Goal: Navigation & Orientation: Find specific page/section

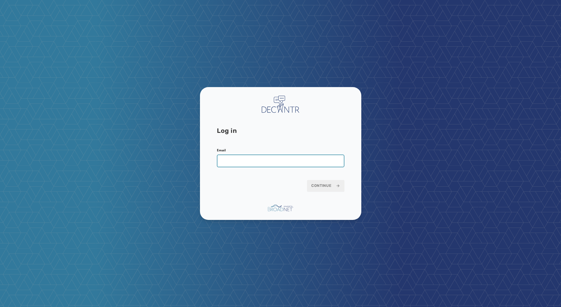
click at [265, 158] on input "Email" at bounding box center [280, 160] width 127 height 13
paste input "**********"
type input "**********"
click at [333, 184] on span "Continue" at bounding box center [325, 185] width 29 height 5
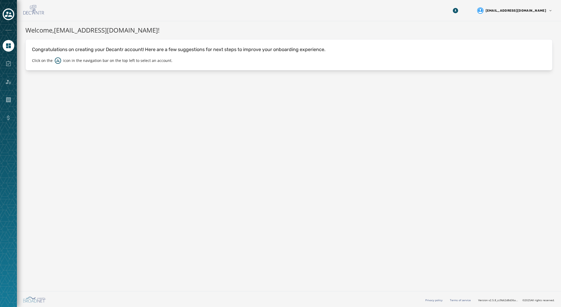
click at [8, 62] on div at bounding box center [9, 64] width 12 height 12
drag, startPoint x: 9, startPoint y: 66, endPoint x: 8, endPoint y: 51, distance: 14.9
click at [10, 65] on div at bounding box center [9, 64] width 12 height 12
click at [7, 45] on icon "Navigate to Home" at bounding box center [8, 45] width 5 height 5
click at [7, 15] on icon "Toggle account select drawer" at bounding box center [8, 14] width 7 height 5
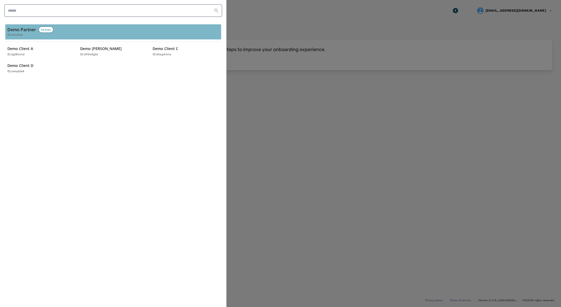
click at [17, 28] on h3 "Demo Partner" at bounding box center [21, 29] width 29 height 6
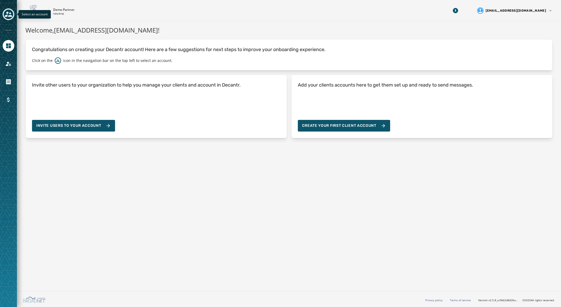
click at [7, 12] on icon "Toggle account select drawer" at bounding box center [8, 14] width 7 height 5
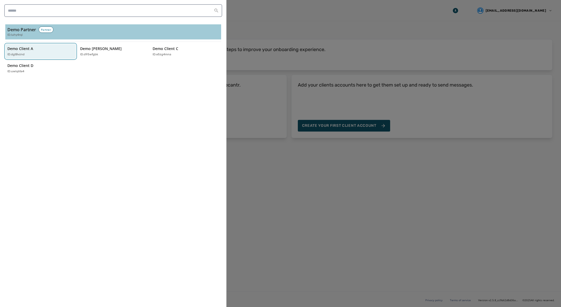
click at [15, 51] on div "Demo Client A ID: dgt8vznd" at bounding box center [37, 51] width 61 height 11
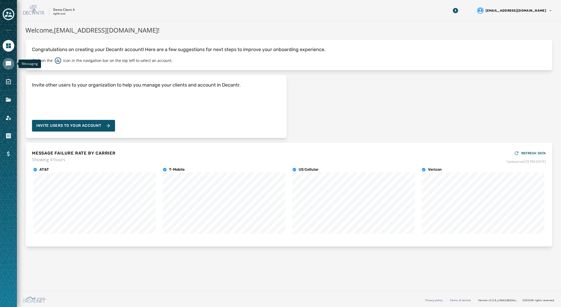
click at [7, 65] on icon "Navigate to Messaging" at bounding box center [8, 63] width 5 height 5
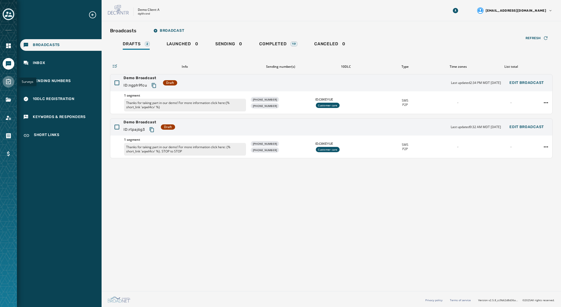
click at [8, 81] on icon "Navigate to Surveys" at bounding box center [8, 82] width 6 height 6
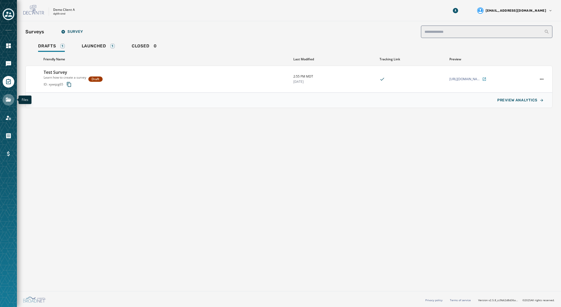
click at [8, 100] on icon "Navigate to Files" at bounding box center [8, 100] width 5 height 4
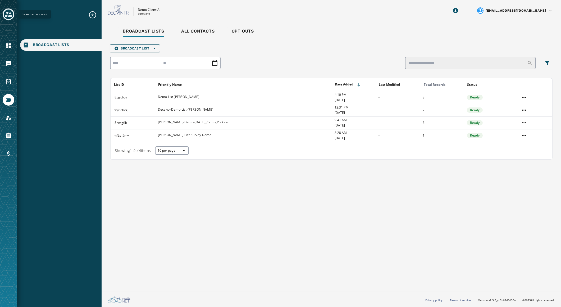
click at [8, 16] on icon "Toggle account select drawer" at bounding box center [8, 14] width 7 height 5
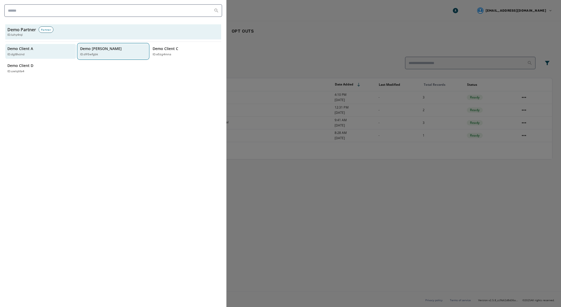
click at [86, 47] on p "Demo [PERSON_NAME]" at bounding box center [101, 48] width 42 height 5
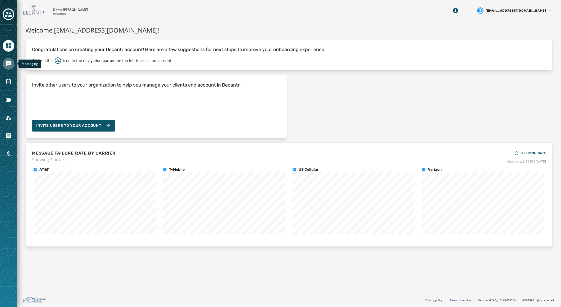
click at [8, 61] on icon "Navigate to Messaging" at bounding box center [8, 63] width 5 height 5
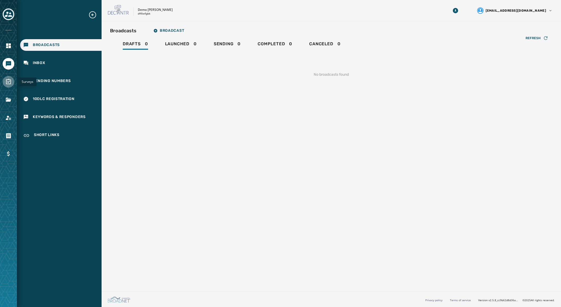
drag, startPoint x: 7, startPoint y: 81, endPoint x: 8, endPoint y: 85, distance: 3.9
click at [7, 81] on icon "Navigate to Surveys" at bounding box center [8, 82] width 6 height 6
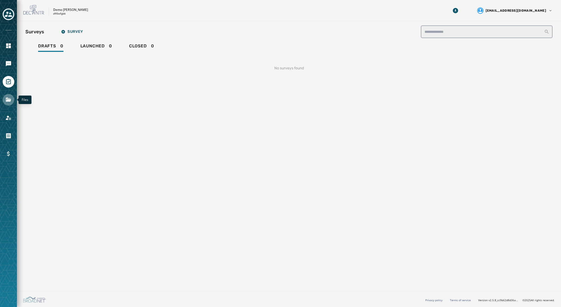
click at [9, 101] on icon "Navigate to Files" at bounding box center [8, 100] width 5 height 4
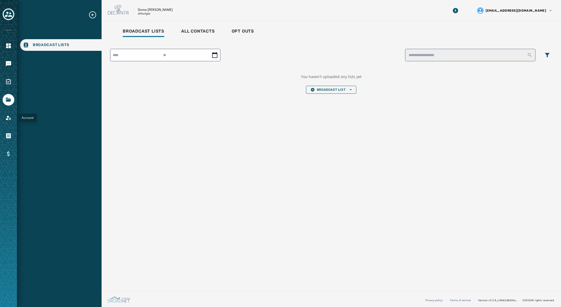
click at [11, 117] on icon "Navigate to Account" at bounding box center [8, 118] width 6 height 6
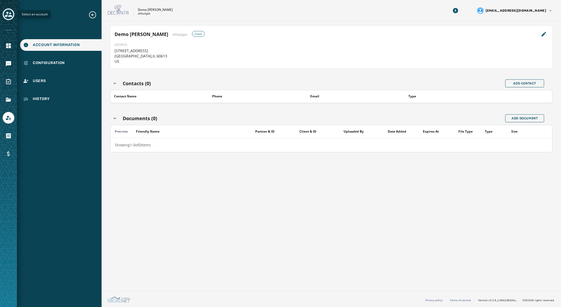
click at [11, 15] on icon "Toggle account select drawer" at bounding box center [8, 14] width 7 height 5
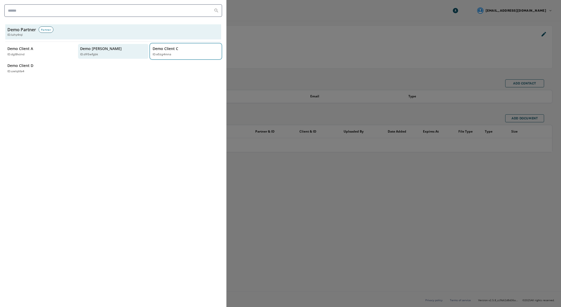
click at [185, 53] on div "ID: e5zg4mna" at bounding box center [183, 54] width 61 height 4
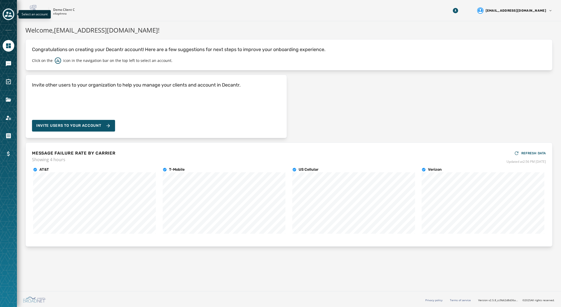
click at [8, 15] on icon "Toggle account select drawer" at bounding box center [8, 14] width 7 height 7
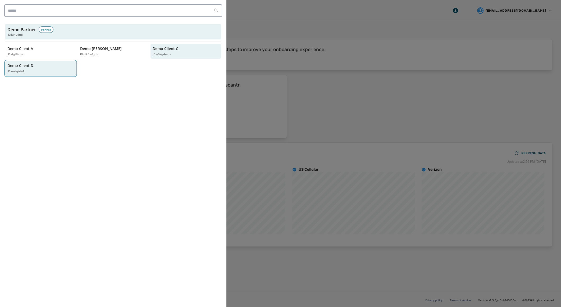
click at [20, 68] on div "Demo Client D ID: uwiq6te4" at bounding box center [37, 68] width 61 height 11
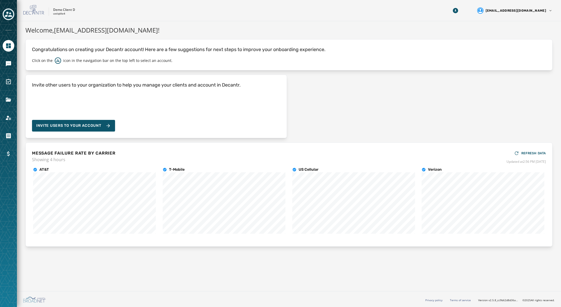
click at [5, 8] on div at bounding box center [9, 14] width 12 height 12
click at [9, 15] on icon "Toggle account select drawer" at bounding box center [8, 14] width 7 height 7
